Goal: Task Accomplishment & Management: Use online tool/utility

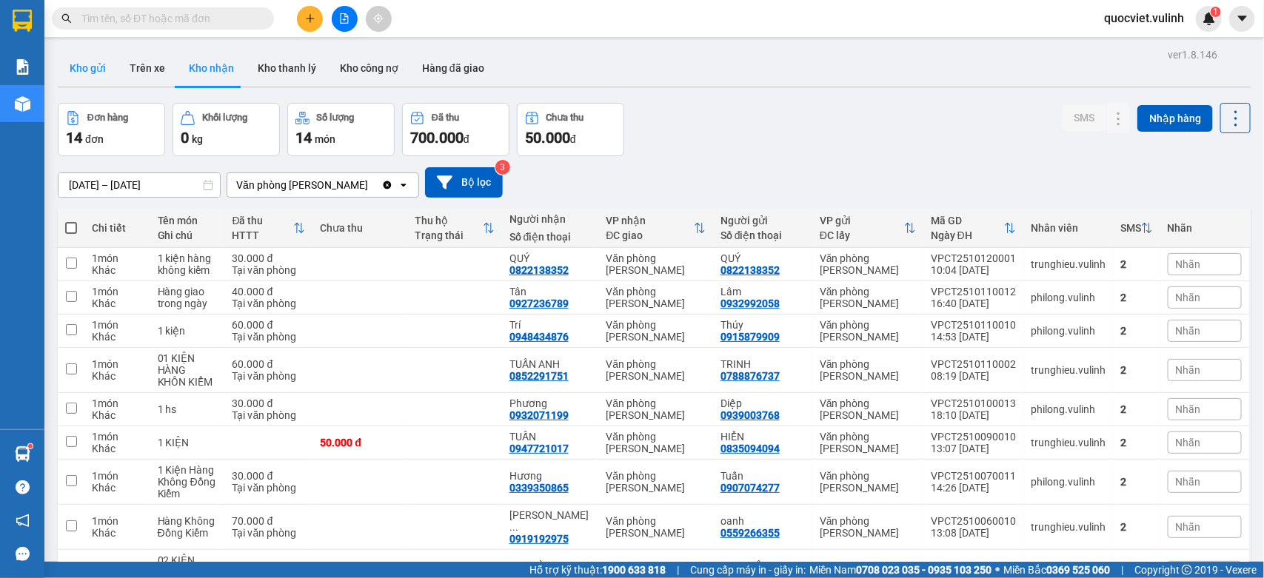
click at [93, 73] on button "Kho gửi" at bounding box center [88, 68] width 60 height 36
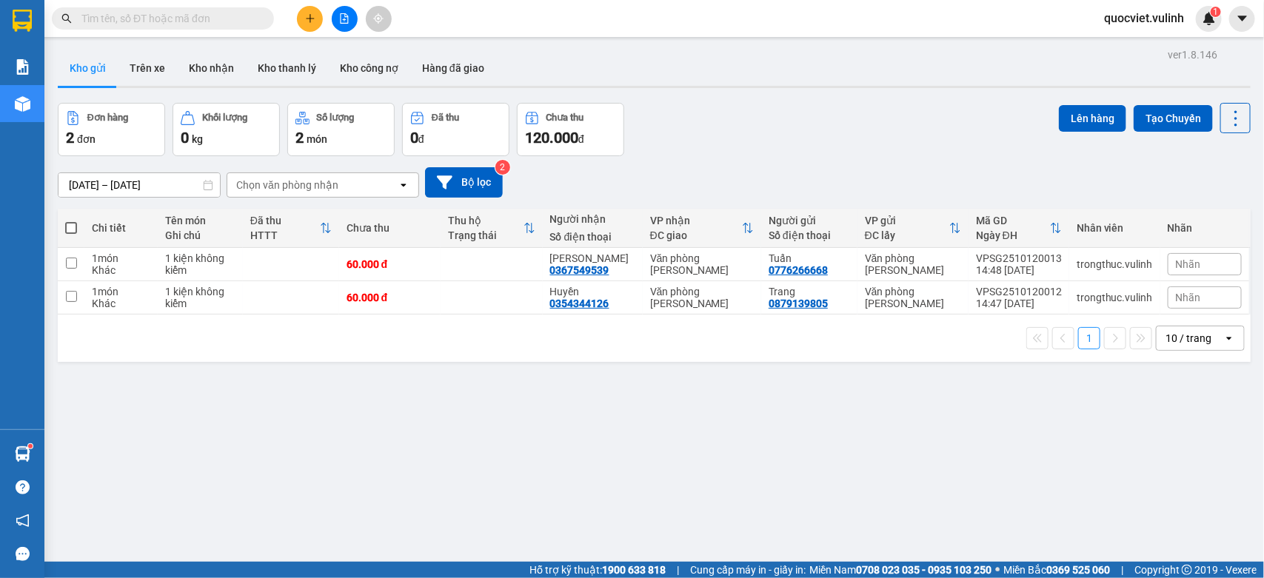
click at [67, 227] on span at bounding box center [71, 228] width 12 height 12
click at [71, 221] on input "checkbox" at bounding box center [71, 221] width 0 height 0
checkbox input "true"
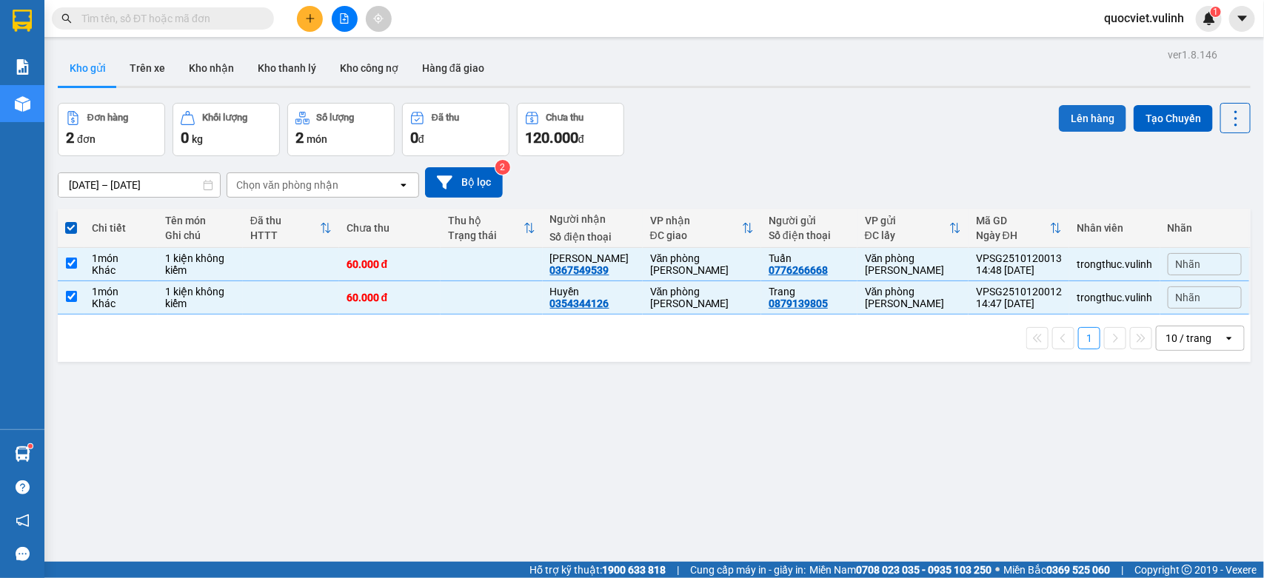
click at [1098, 120] on button "Lên hàng" at bounding box center [1092, 118] width 67 height 27
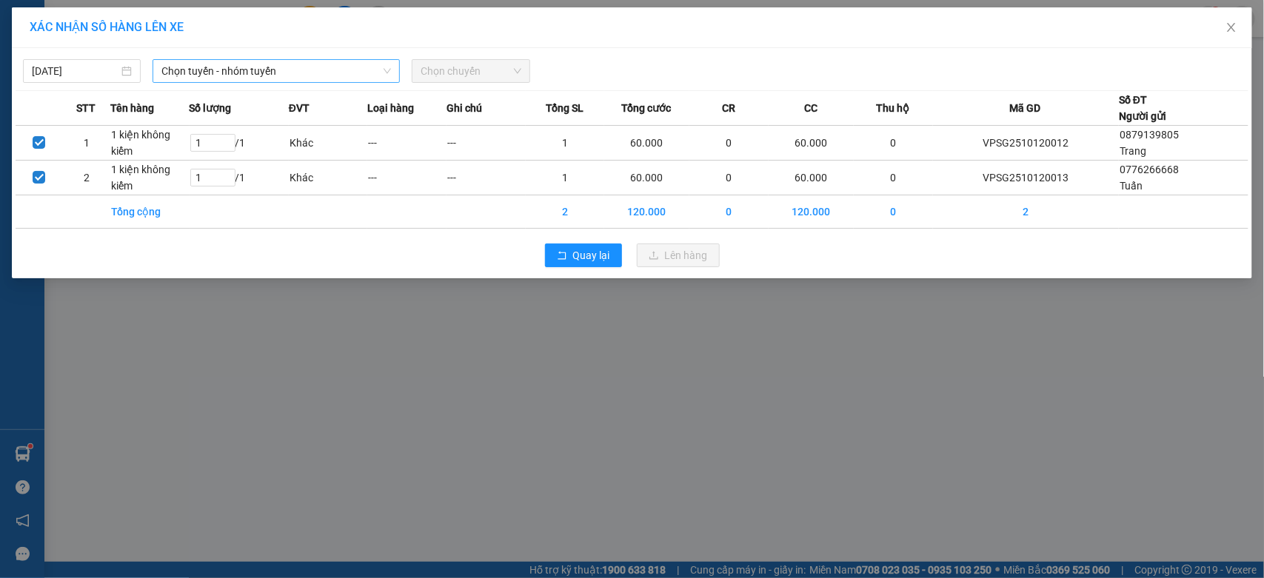
click at [278, 76] on span "Chọn tuyến - nhóm tuyến" at bounding box center [276, 71] width 230 height 22
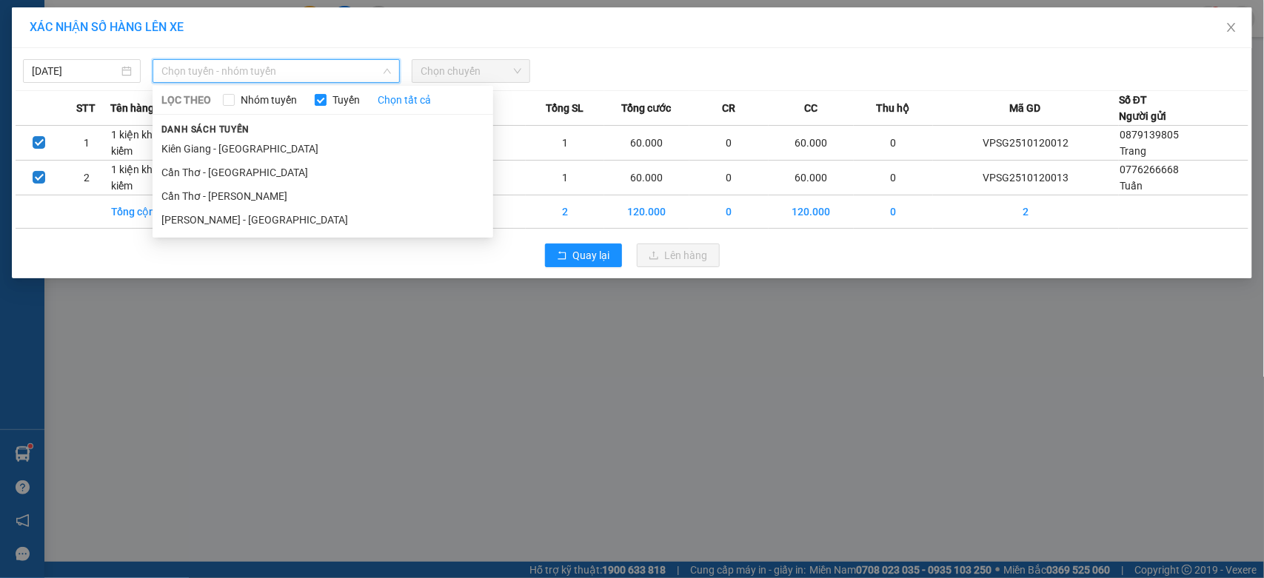
click at [181, 234] on div "LỌC THEO Nhóm tuyến Tuyến Chọn tất cả Danh sách tuyến [GEOGRAPHIC_DATA] - [GEOG…" at bounding box center [323, 162] width 341 height 146
click at [193, 226] on li "[PERSON_NAME] - [GEOGRAPHIC_DATA]" at bounding box center [323, 220] width 341 height 24
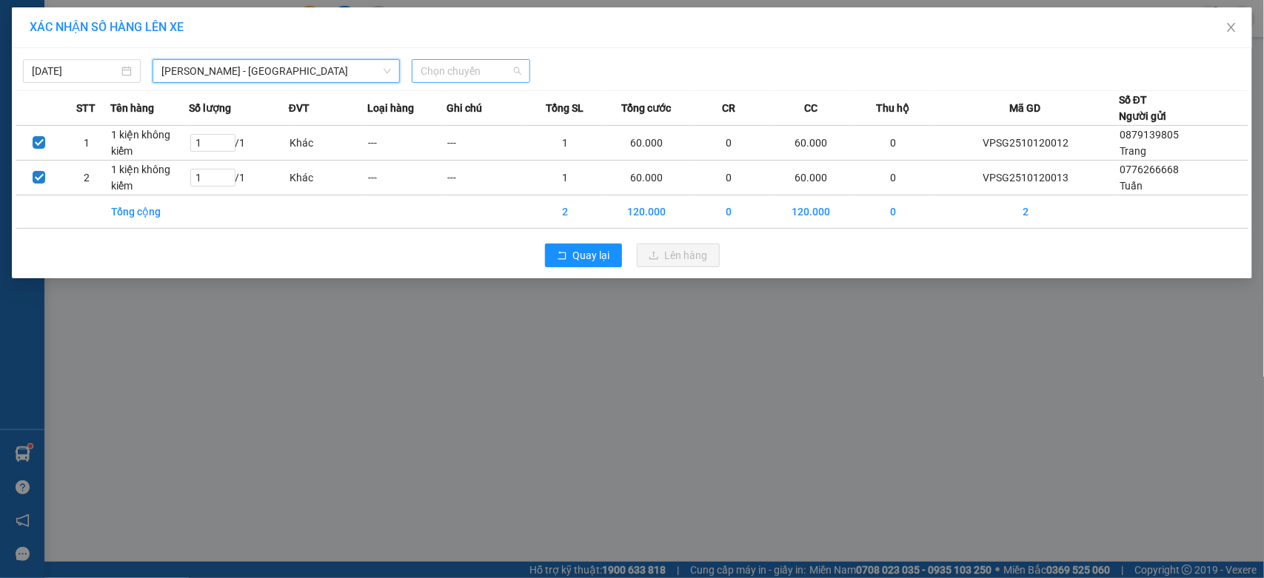
click at [449, 81] on span "Chọn chuyến" at bounding box center [471, 71] width 100 height 22
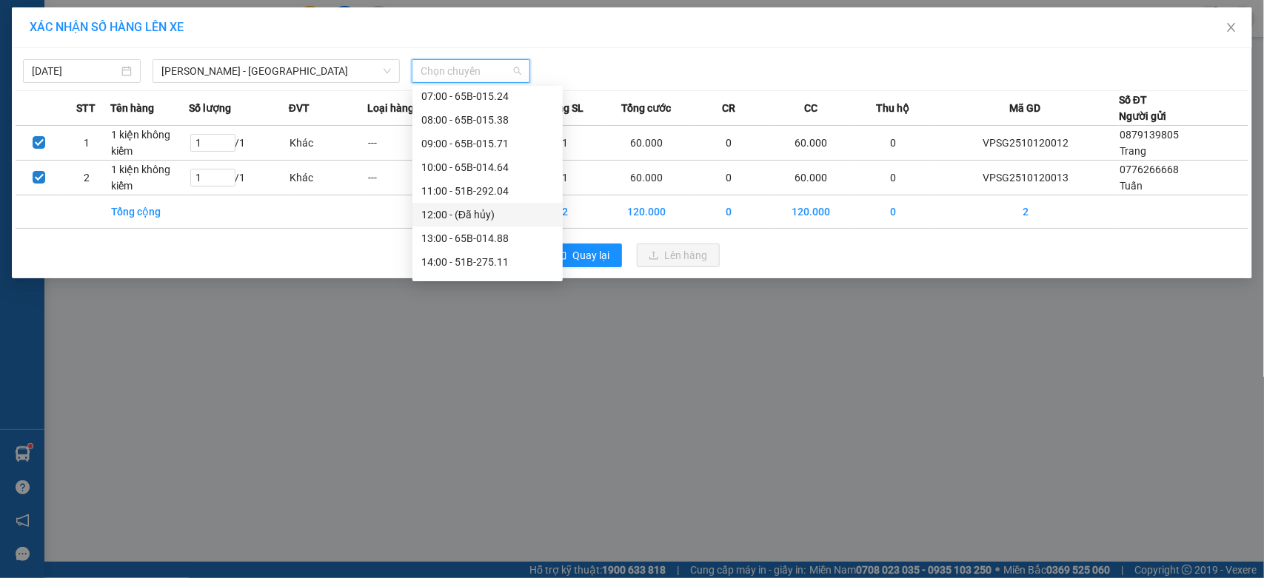
scroll to position [247, 0]
click at [524, 167] on div "15:00 - 51B-323.33" at bounding box center [487, 162] width 133 height 16
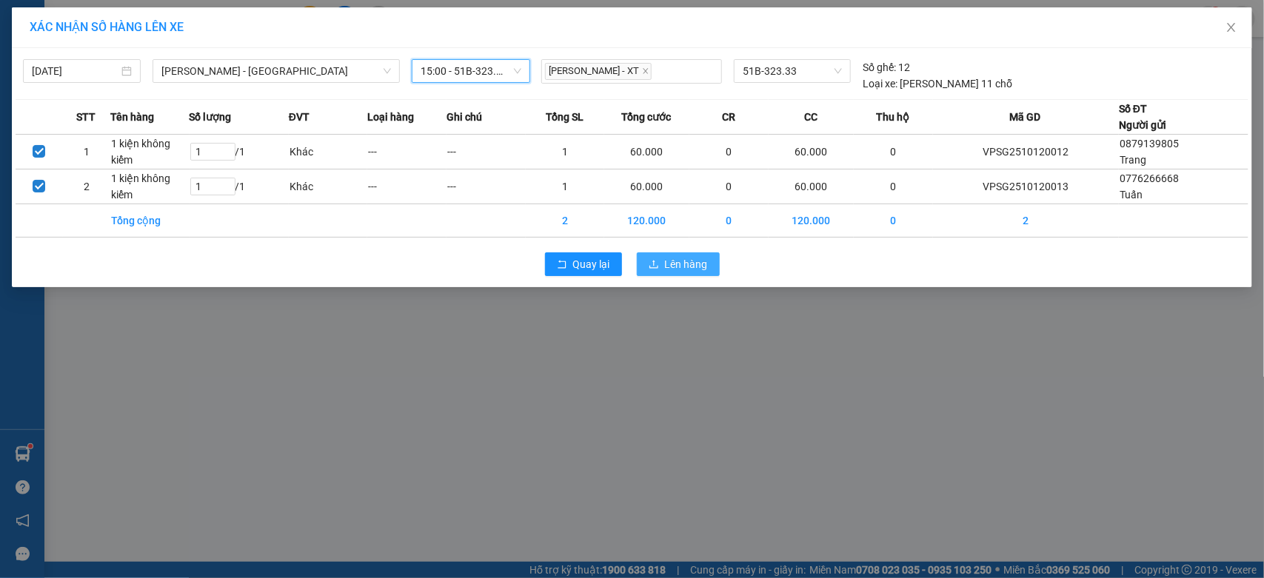
click at [695, 261] on span "Lên hàng" at bounding box center [686, 264] width 43 height 16
